Goal: Task Accomplishment & Management: Manage account settings

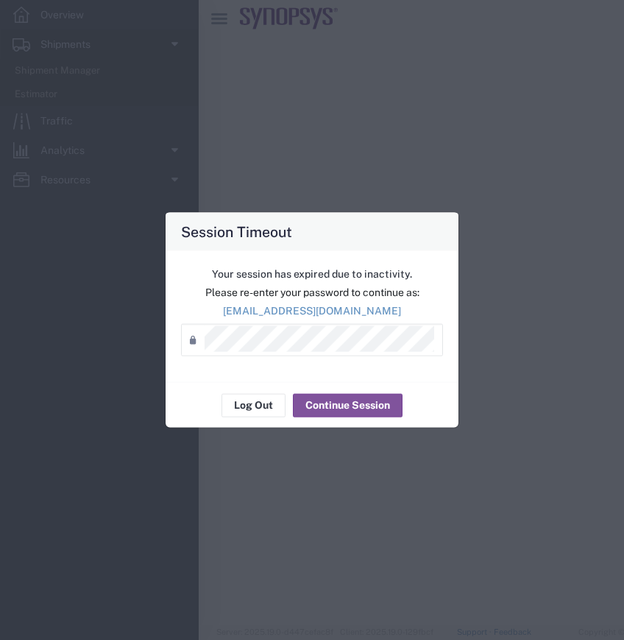
select select
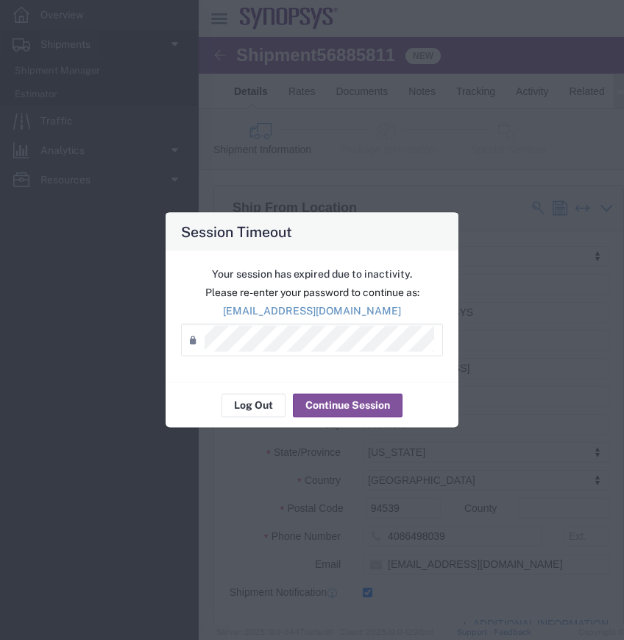
click at [270, 352] on div "Password *" at bounding box center [312, 339] width 262 height 32
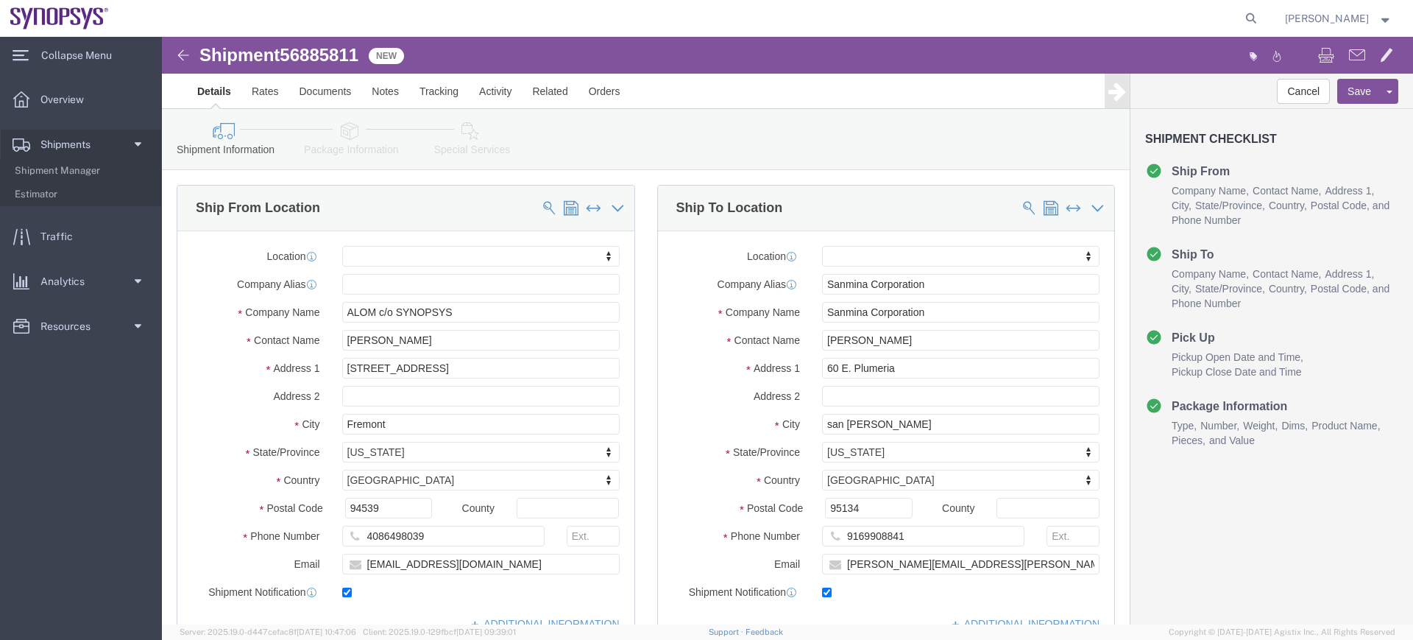
click link "Package Information"
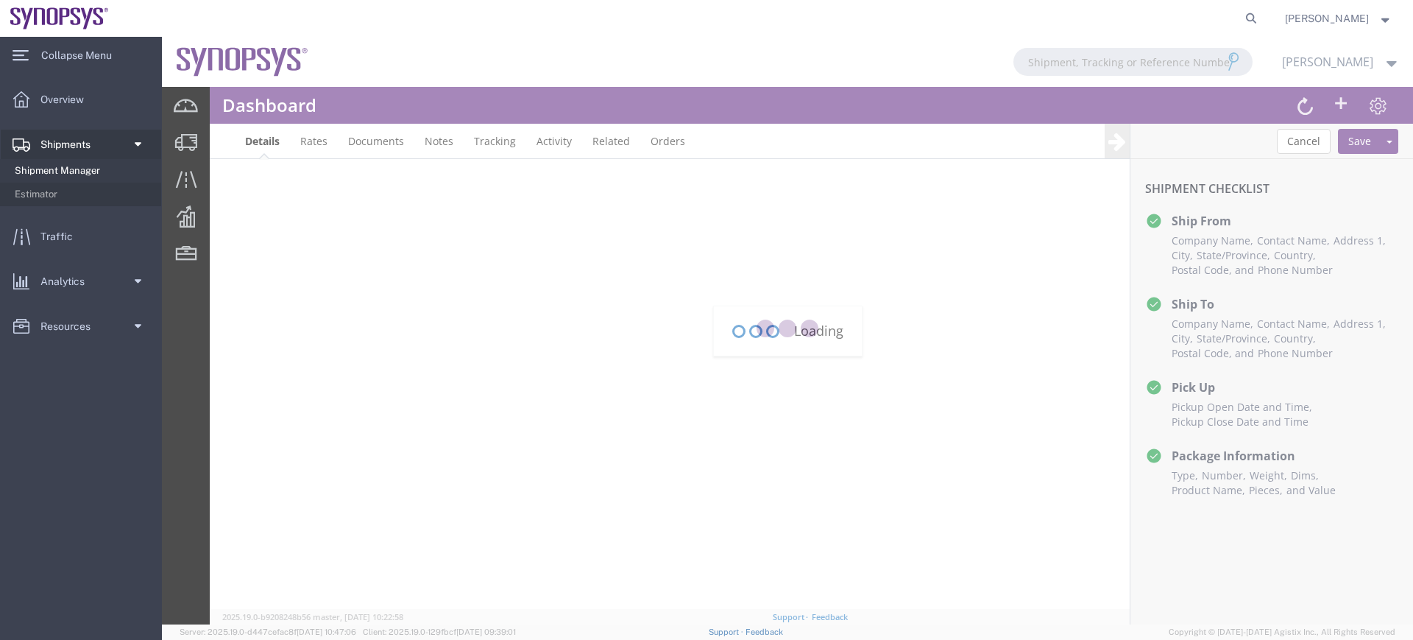
click at [50, 164] on span "Shipment Manager" at bounding box center [83, 170] width 136 height 29
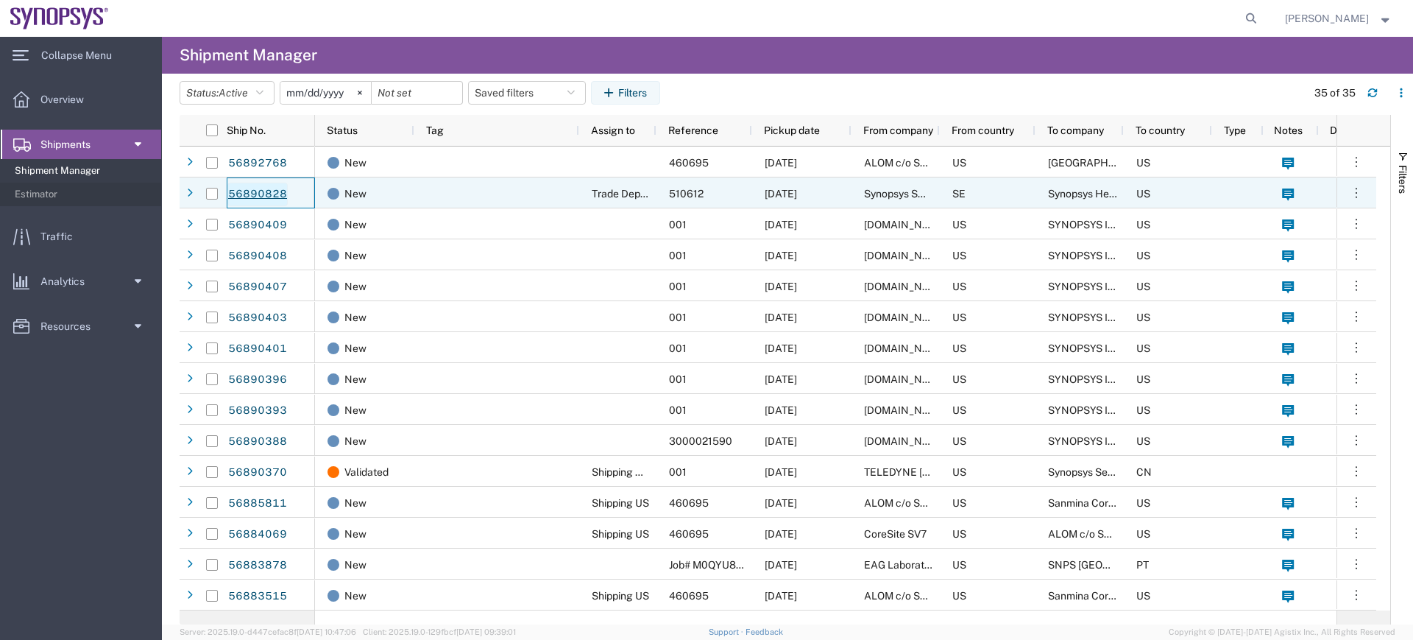
click at [274, 193] on link "56890828" at bounding box center [257, 195] width 60 height 24
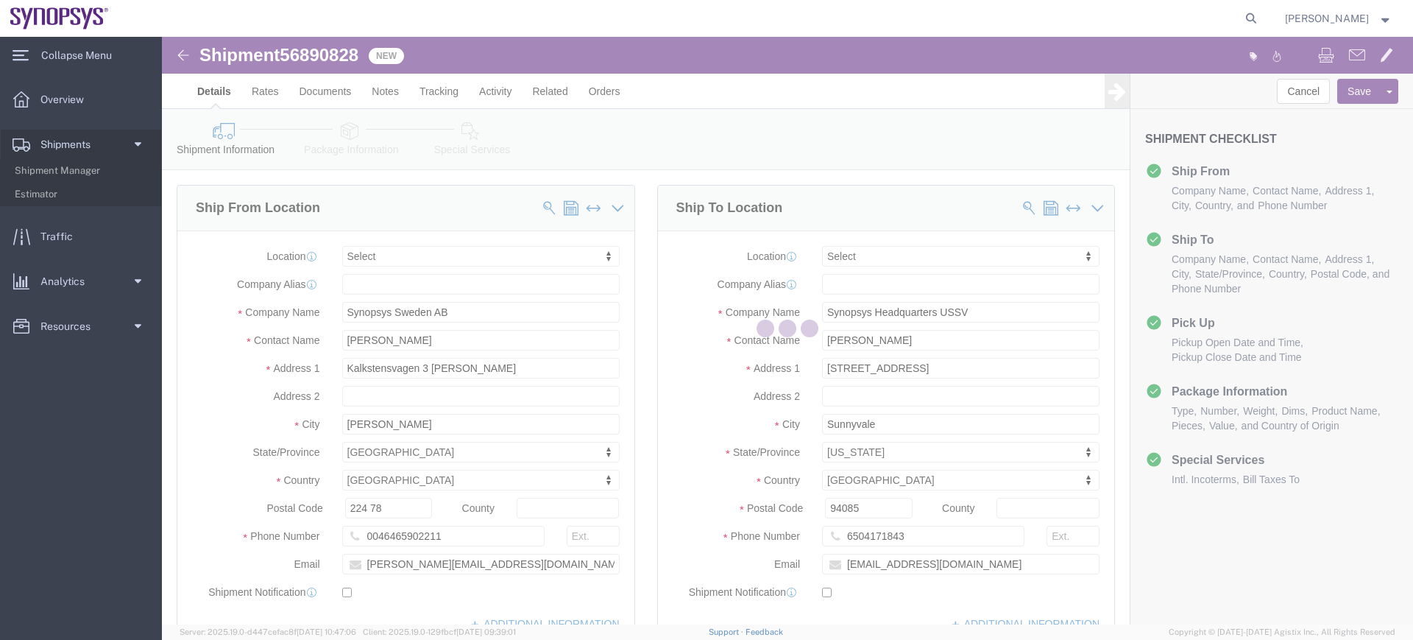
select select
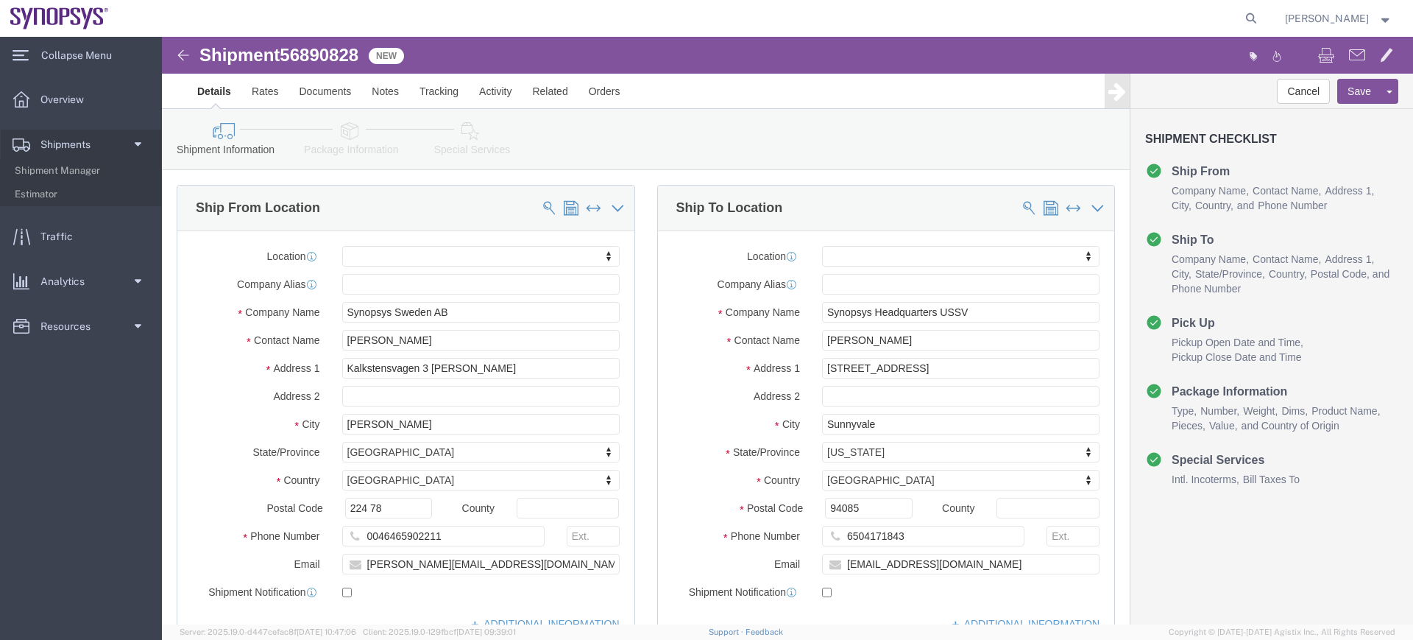
click icon
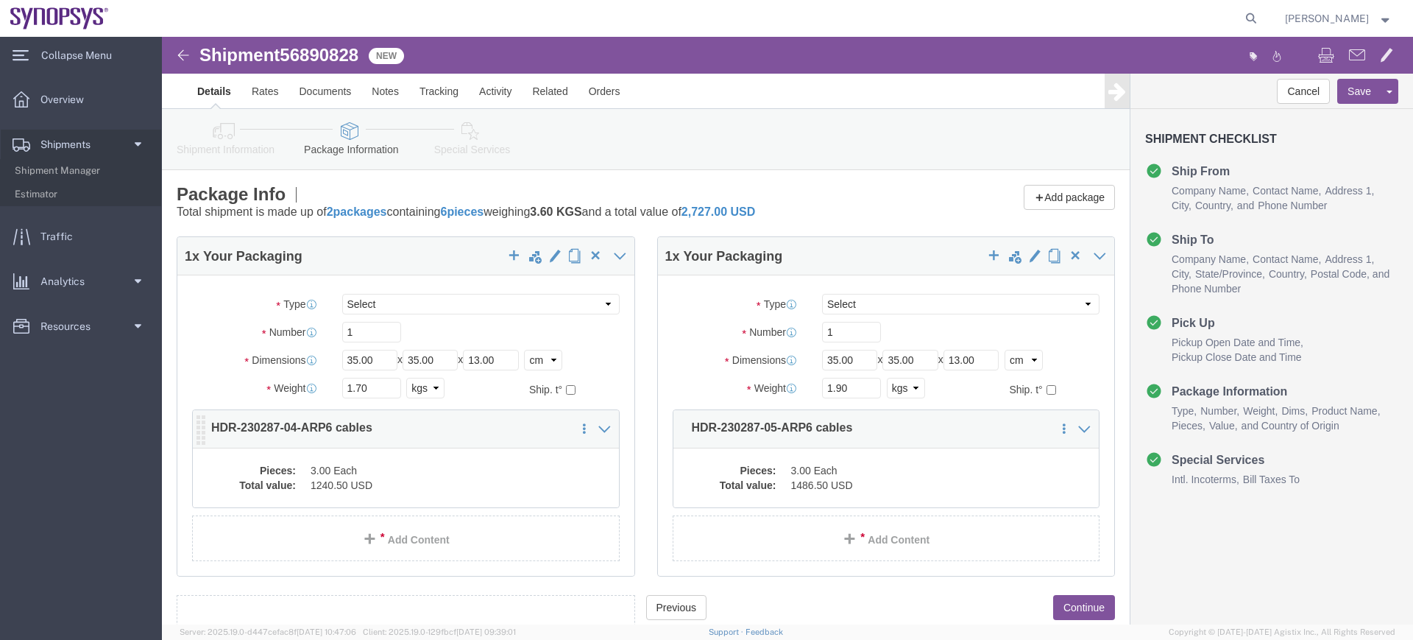
click dd "3.00 Each"
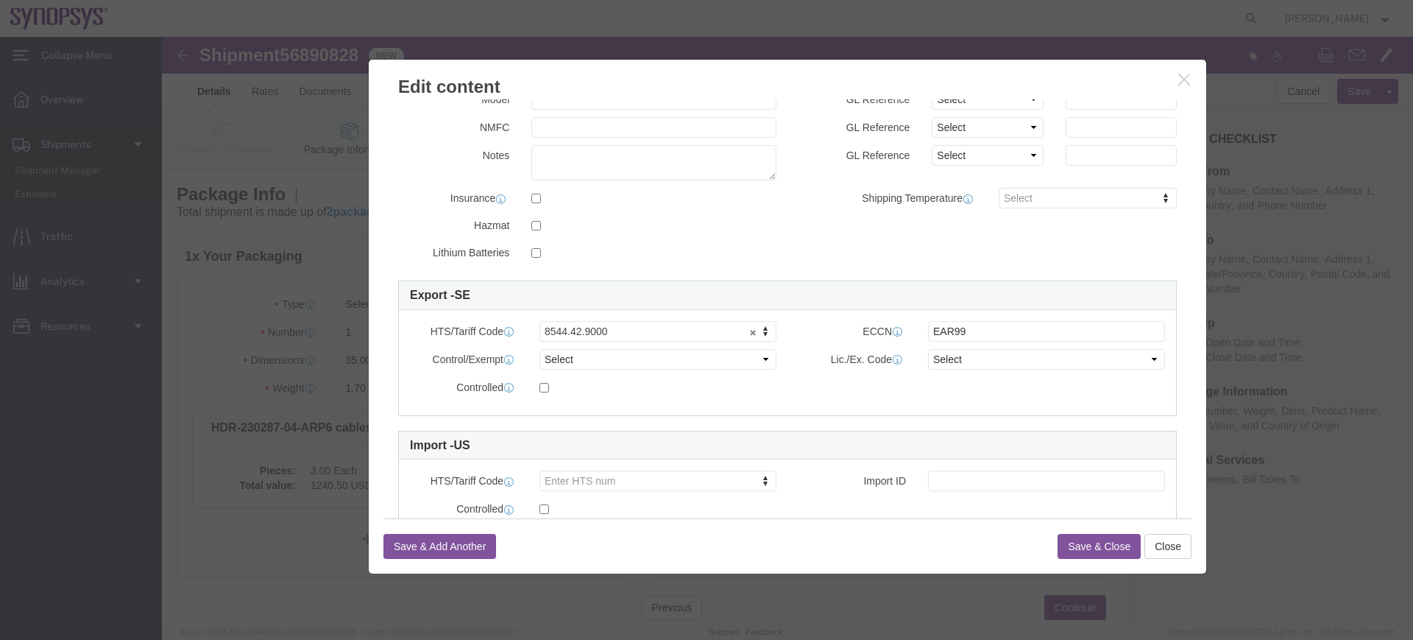
scroll to position [285, 0]
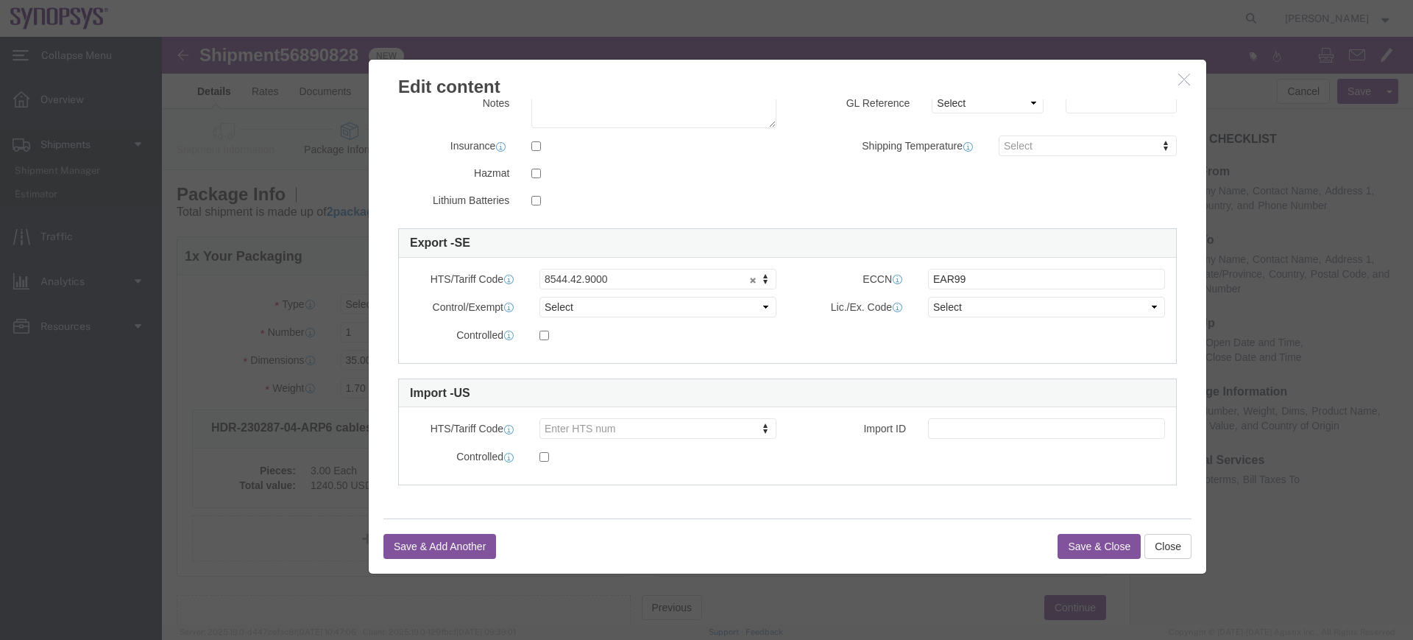
click icon "button"
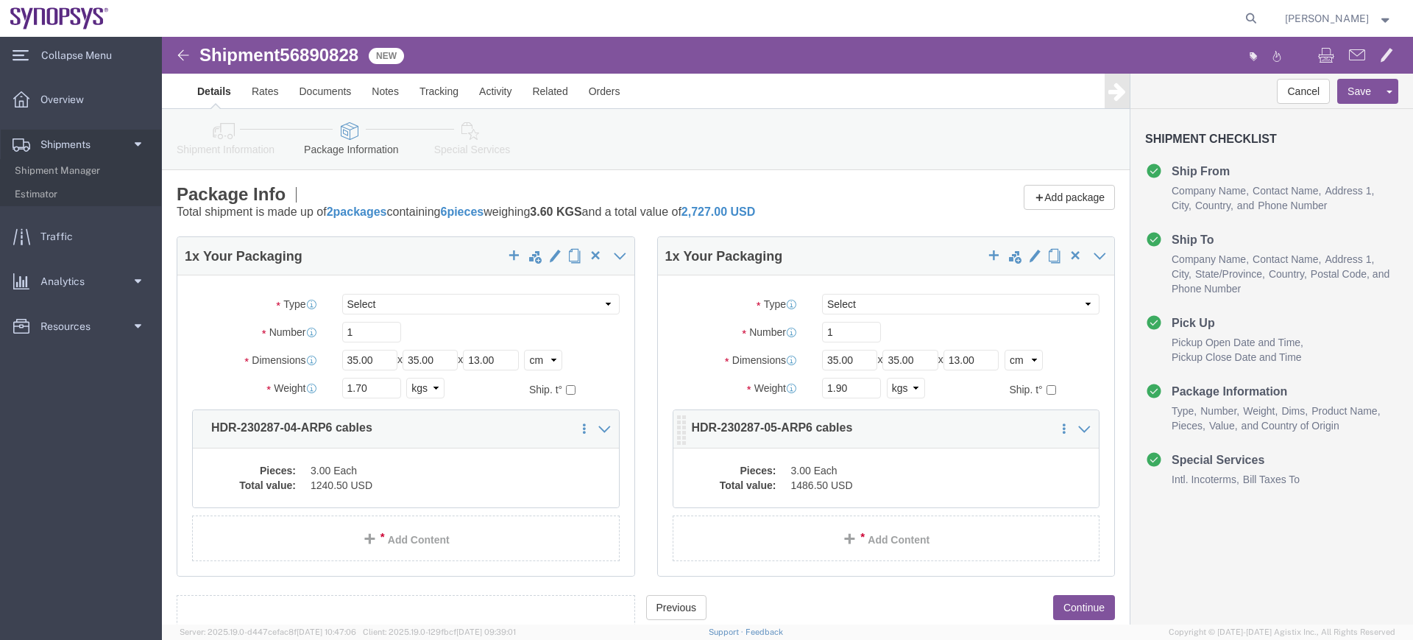
click dd "3.00 Each"
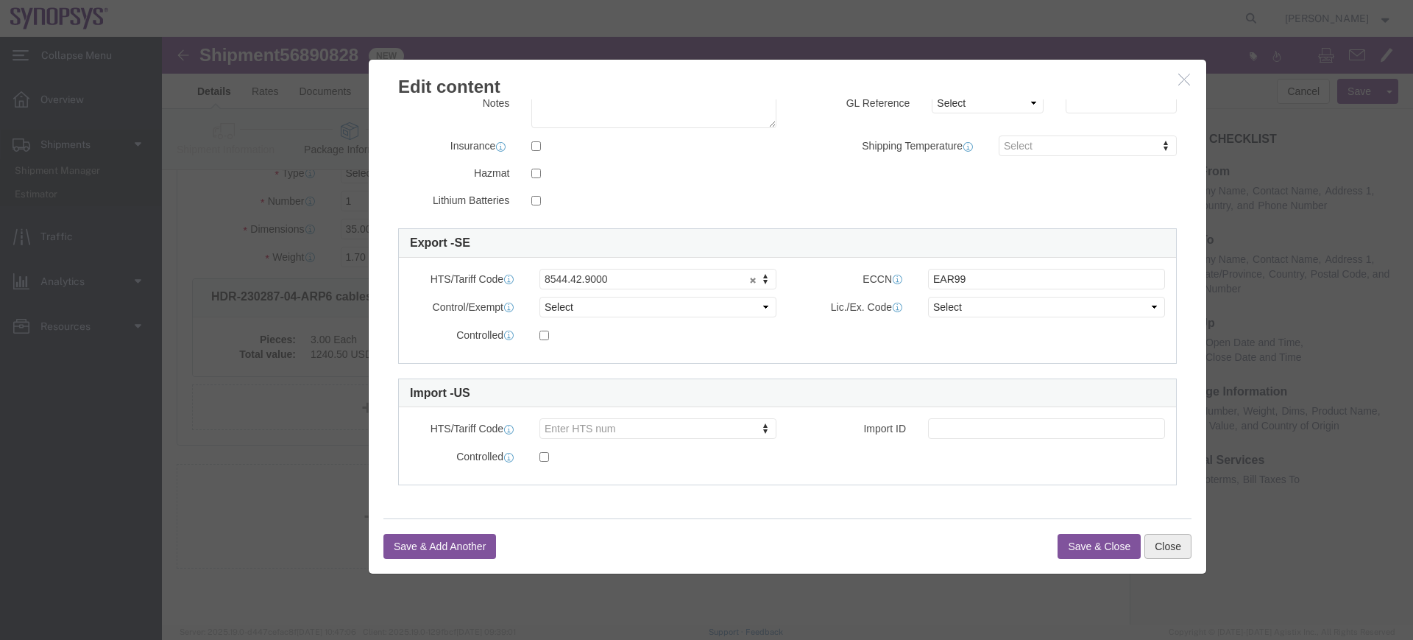
click button "Close"
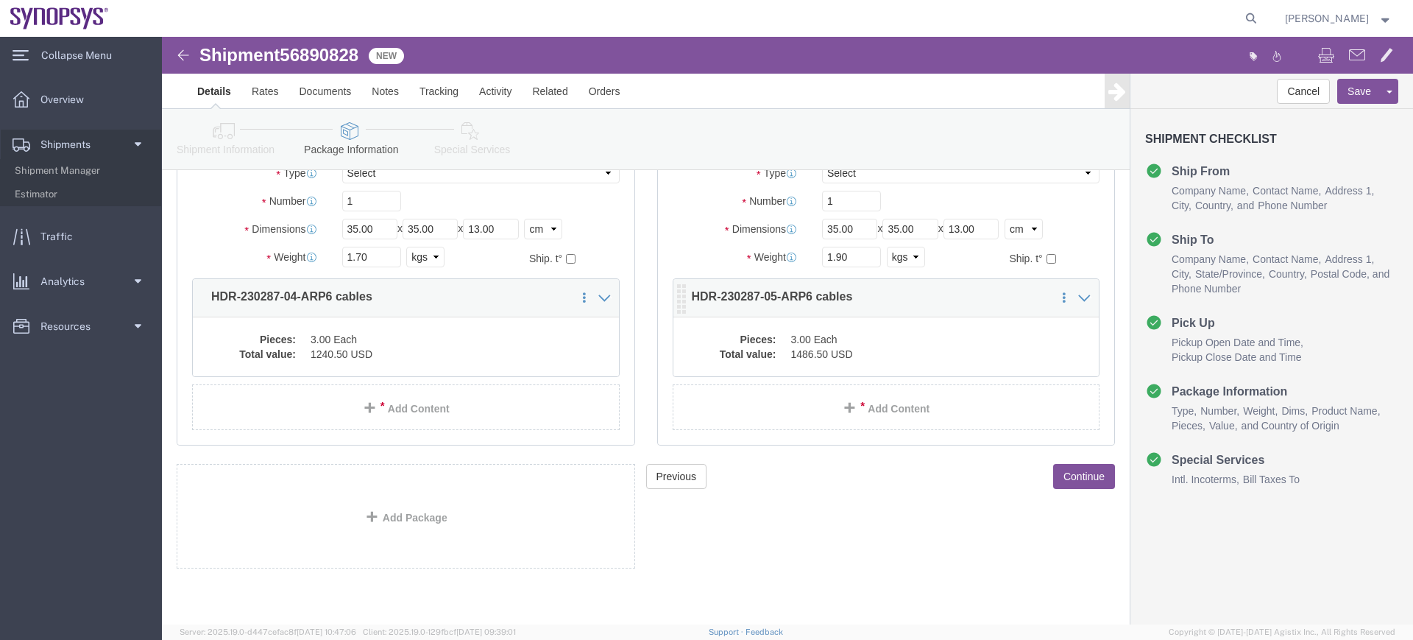
scroll to position [0, 0]
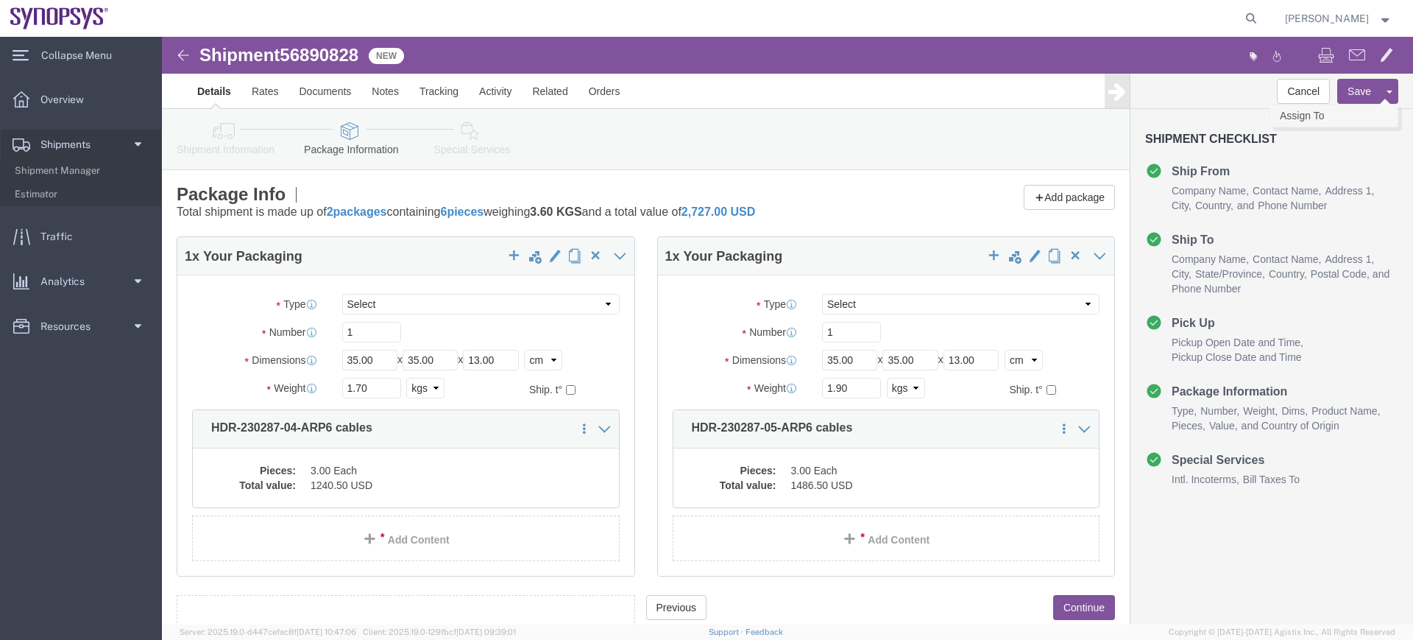
drag, startPoint x: 1201, startPoint y: 55, endPoint x: 1164, endPoint y: 82, distance: 45.8
click div "Save Assign To Approve DPL Shipment"
click link "Assign To"
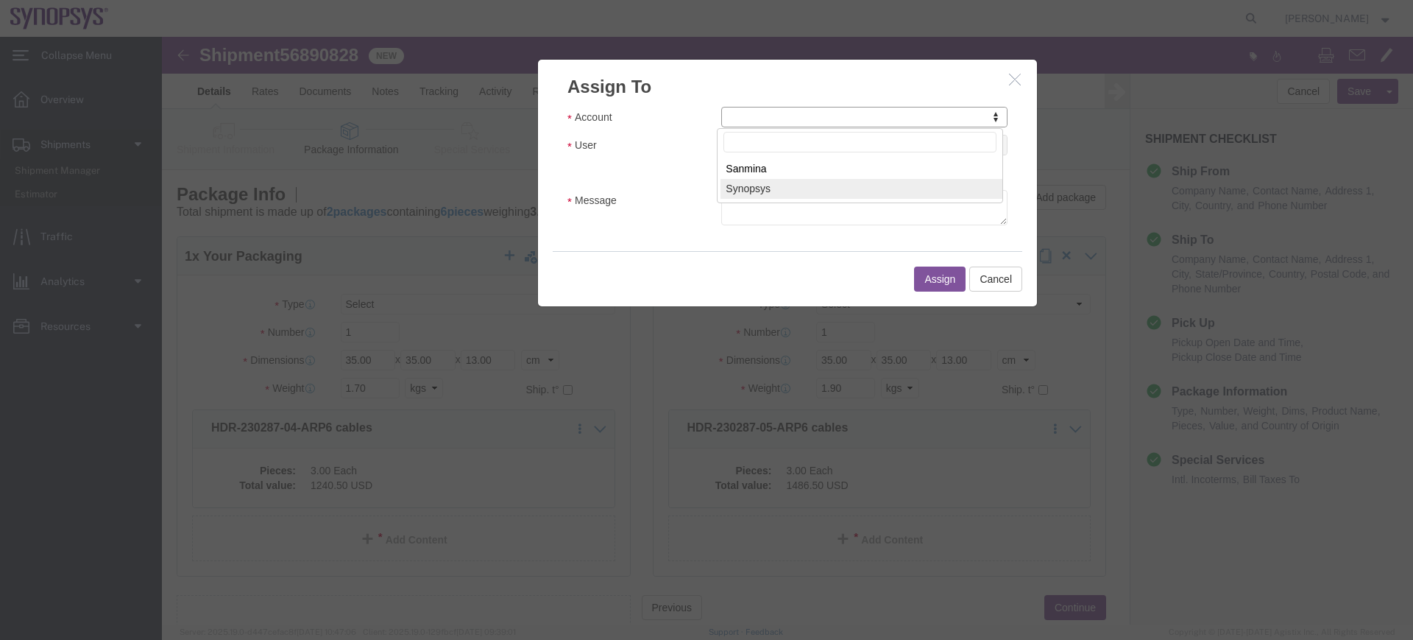
select select "117156"
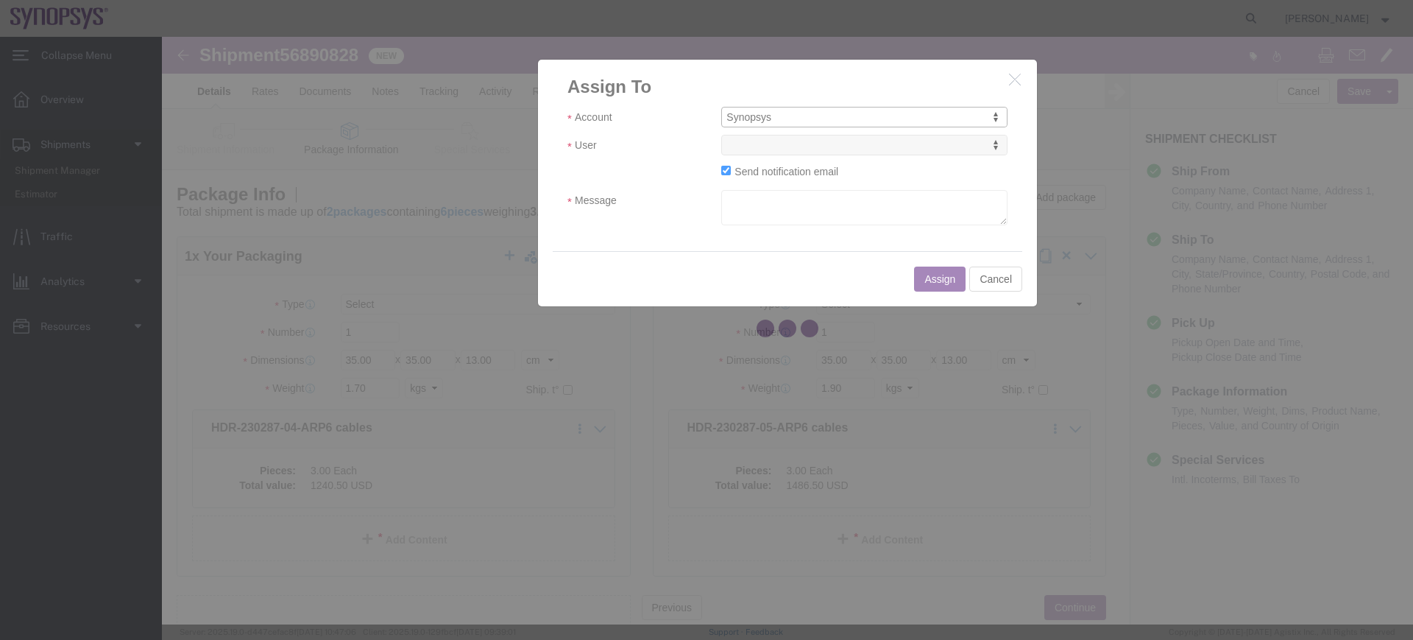
select select
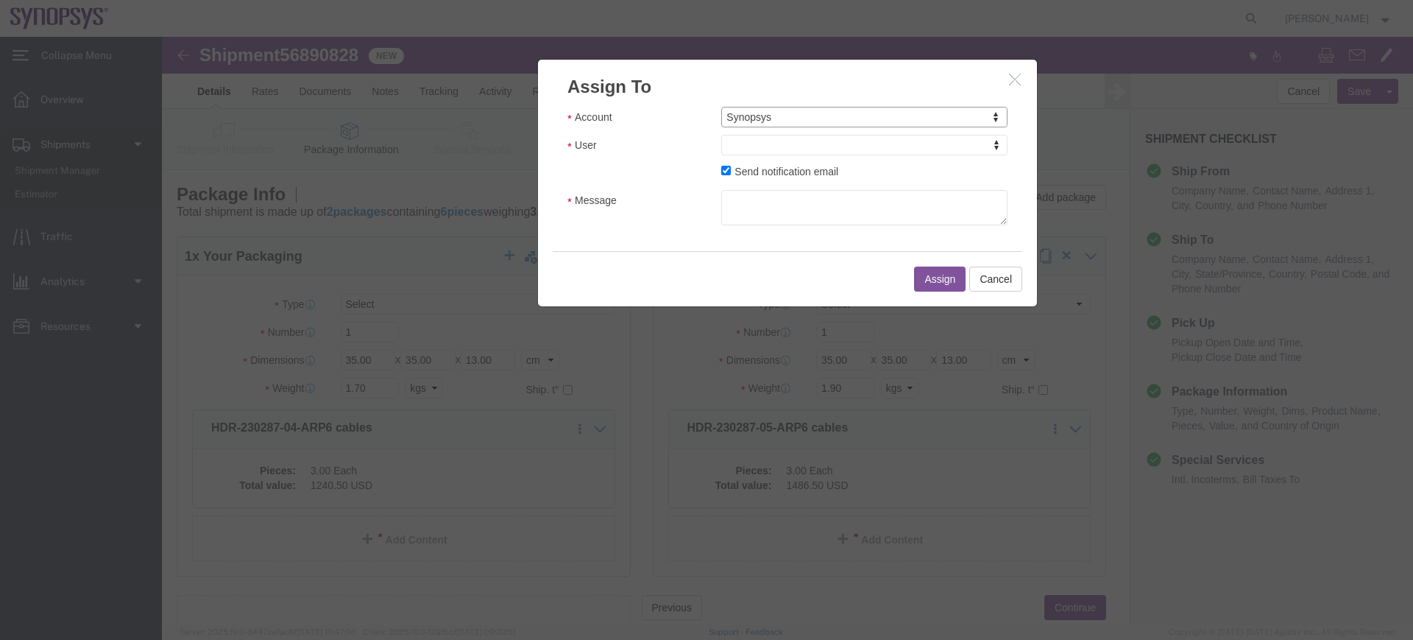
drag, startPoint x: 836, startPoint y: 144, endPoint x: 676, endPoint y: 107, distance: 164.7
type input "emea"
select select "100123"
click textarea "a"
type textarea "a"
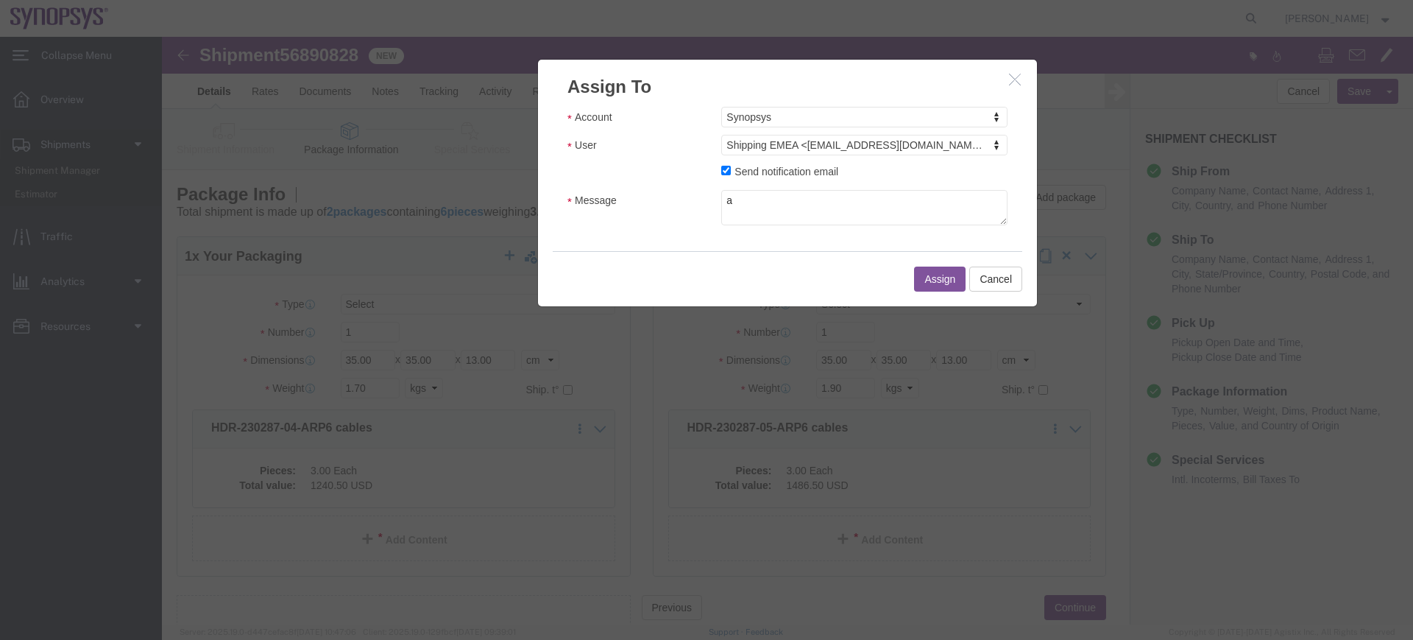
click button "Assign"
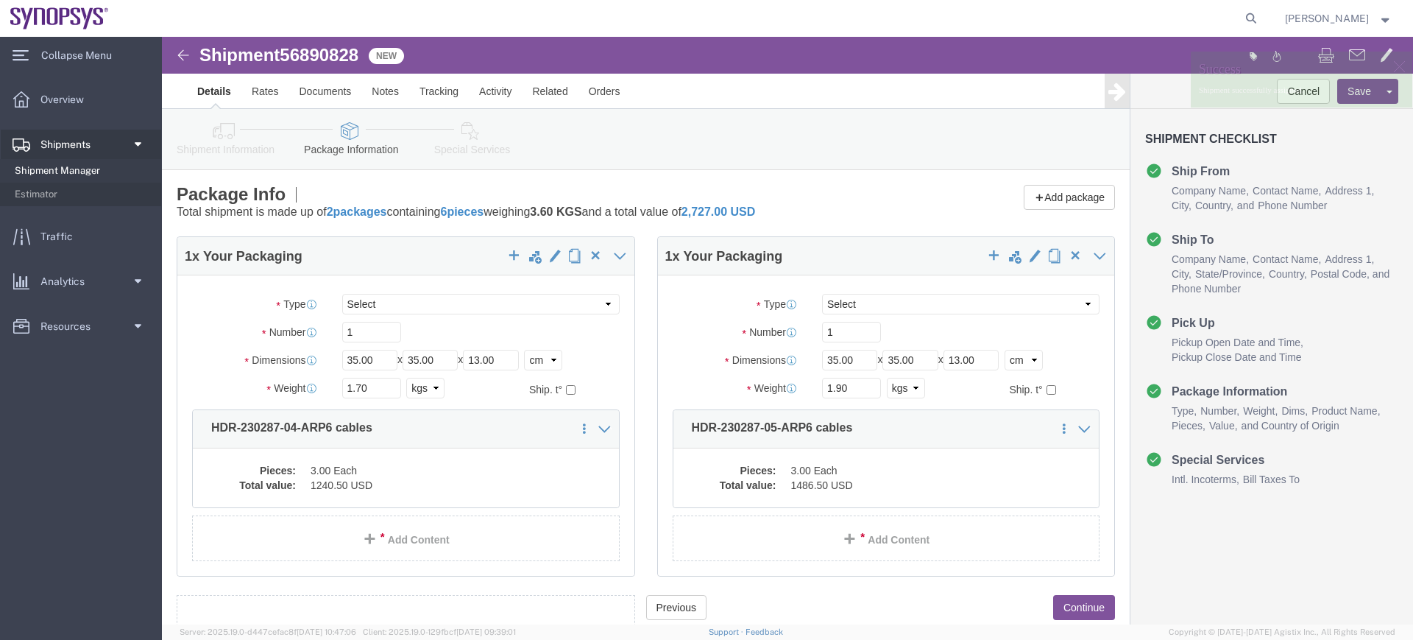
click at [106, 172] on span "Shipment Manager" at bounding box center [83, 170] width 136 height 29
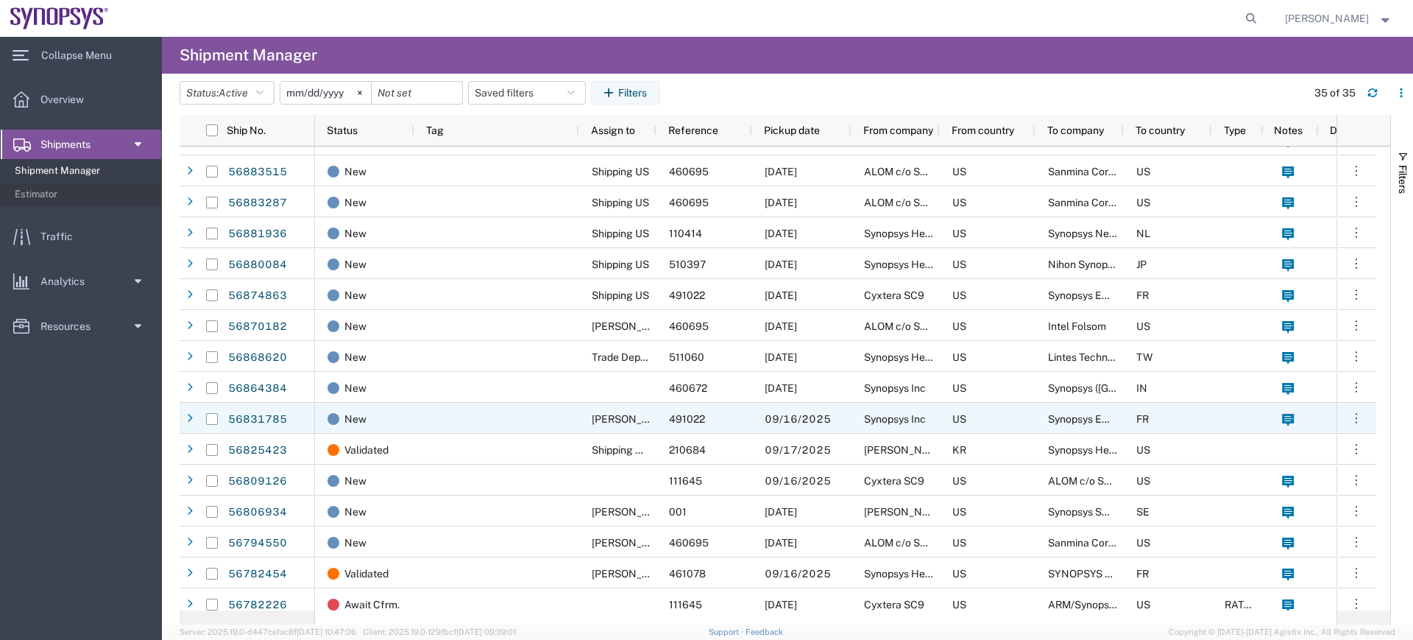
scroll to position [426, 0]
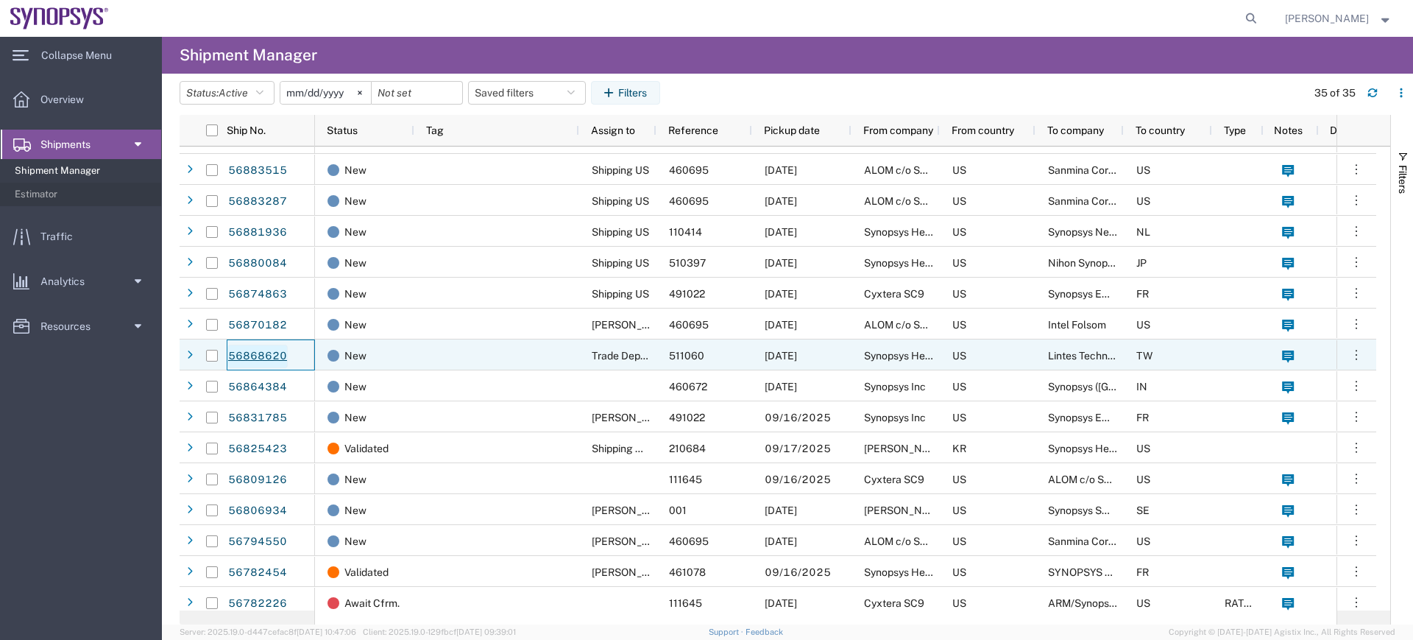
click at [272, 350] on link "56868620" at bounding box center [257, 357] width 60 height 24
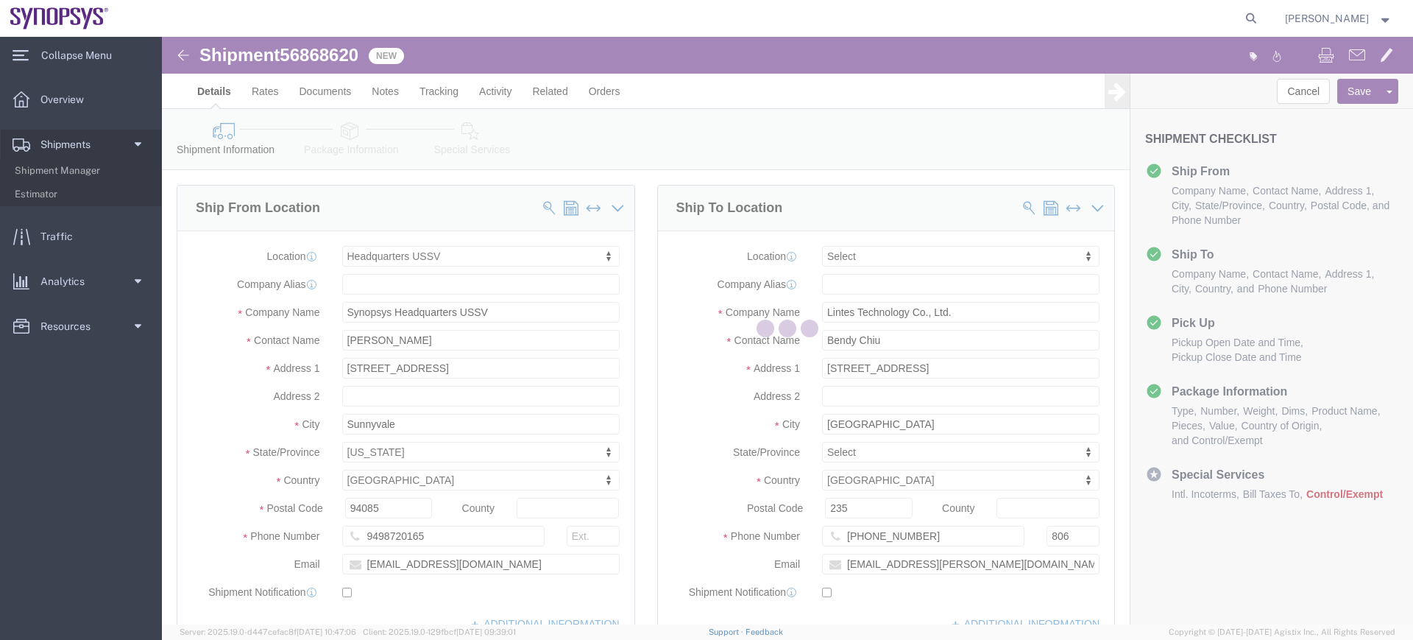
select select "63204"
select select
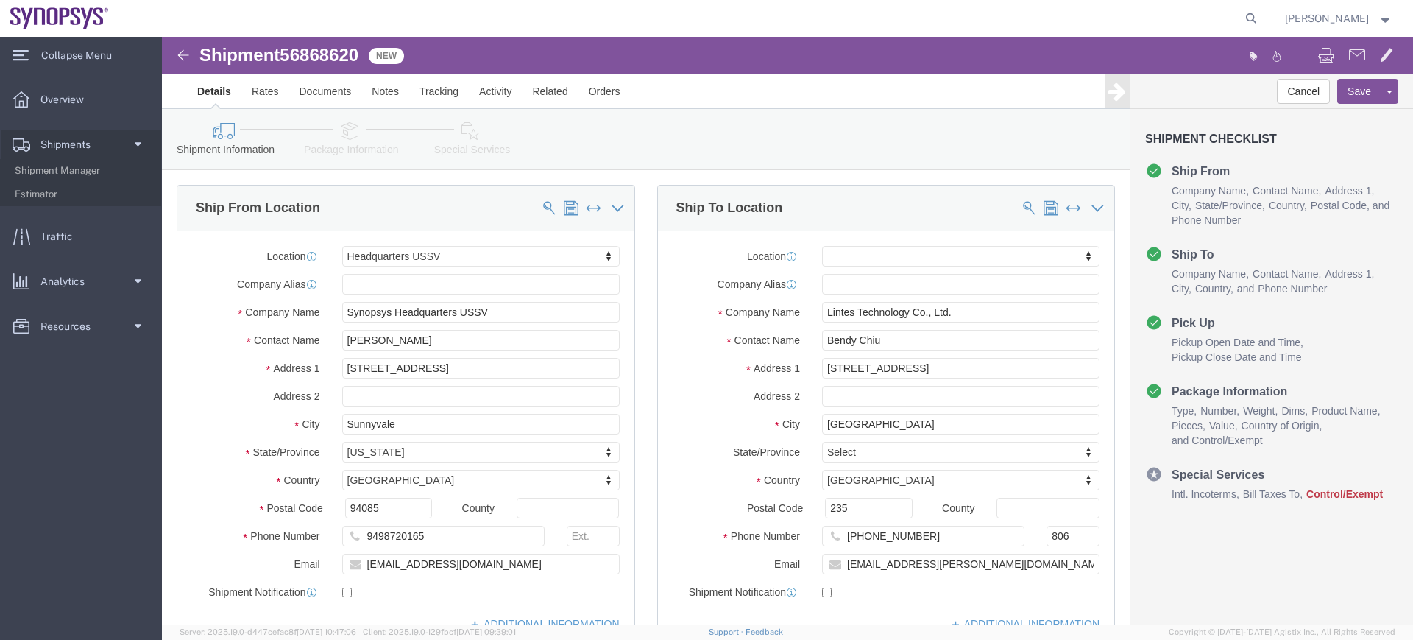
click li "Special Services"
click icon
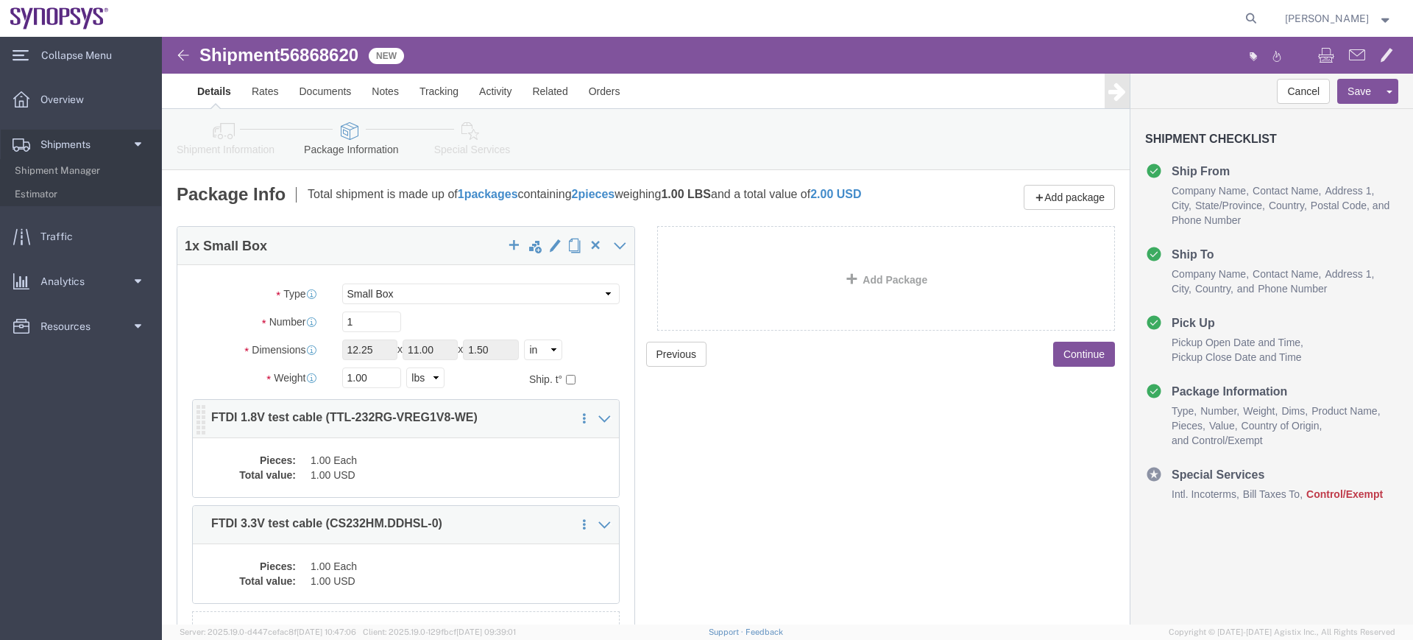
click div "Pieces: 1.00 Each Total value: 1.00 USD"
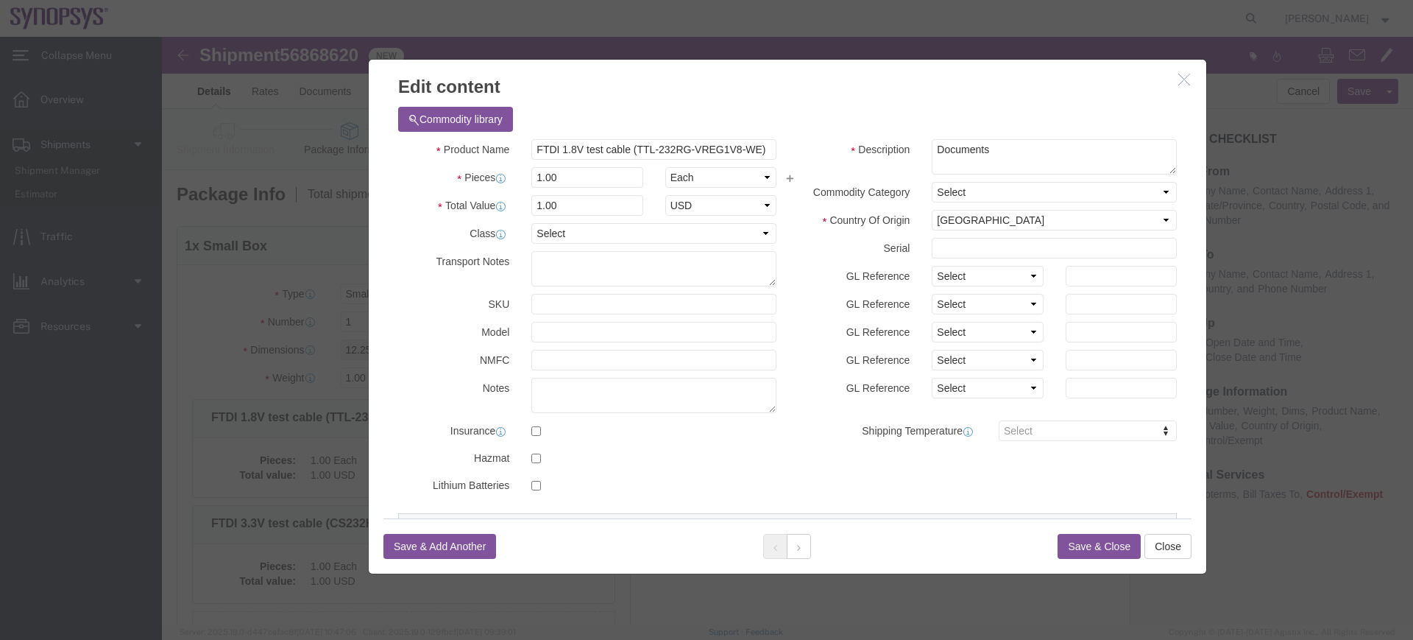
click icon "button"
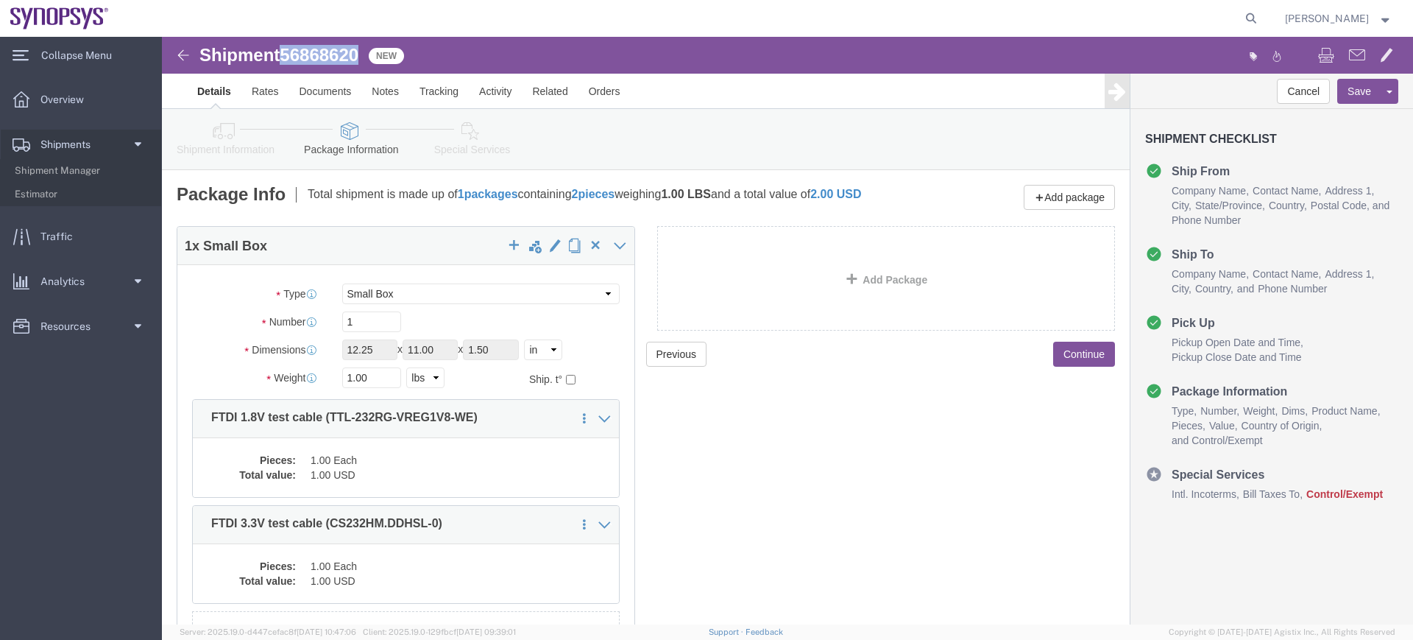
drag, startPoint x: 202, startPoint y: 13, endPoint x: 121, endPoint y: 22, distance: 81.5
click div "Shipment 56868620 New"
copy span "56868620"
